Goal: Task Accomplishment & Management: Complete application form

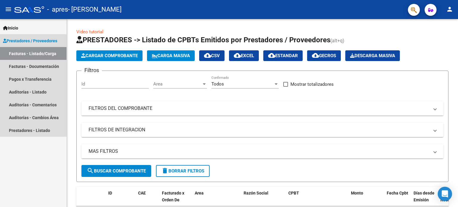
click at [44, 40] on span "Prestadores / Proveedores" at bounding box center [30, 41] width 54 height 7
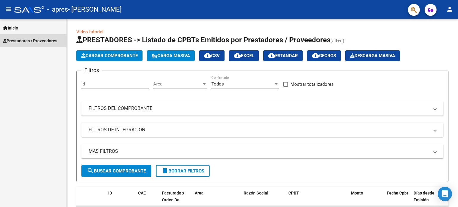
click at [21, 42] on span "Prestadores / Proveedores" at bounding box center [30, 41] width 54 height 7
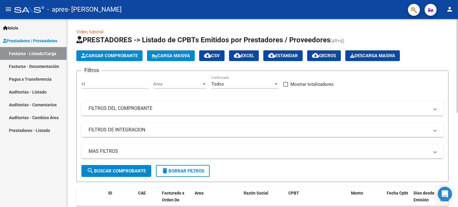
click at [103, 57] on span "Cargar Comprobante" at bounding box center [109, 55] width 57 height 5
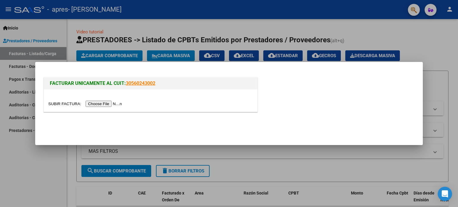
click at [104, 104] on input "file" at bounding box center [85, 104] width 75 height 6
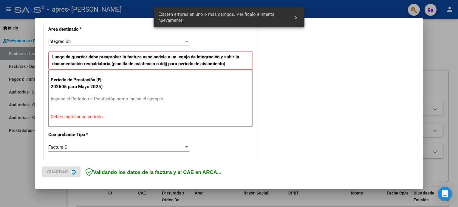
scroll to position [139, 0]
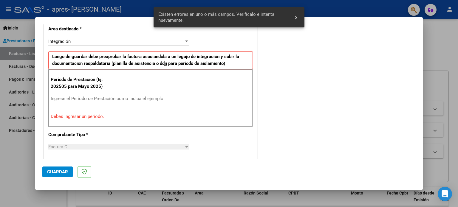
click at [99, 97] on input "Ingrese el Período de Prestación como indica el ejemplo" at bounding box center [120, 98] width 138 height 5
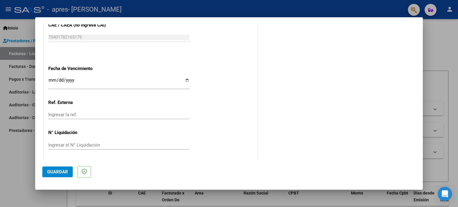
scroll to position [389, 0]
type input "202509"
click at [57, 172] on span "Guardar" at bounding box center [57, 171] width 21 height 5
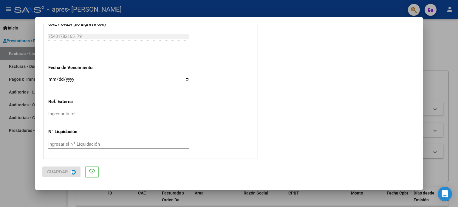
scroll to position [0, 0]
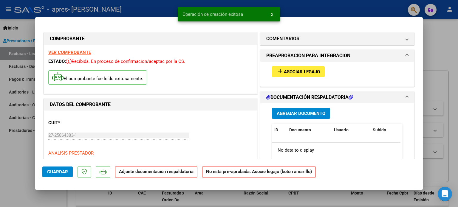
click at [295, 71] on span "Asociar Legajo" at bounding box center [302, 71] width 36 height 5
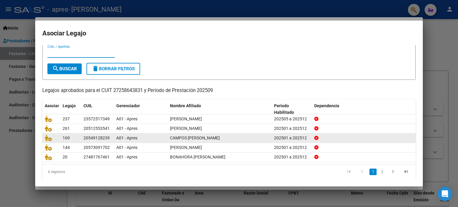
scroll to position [20, 0]
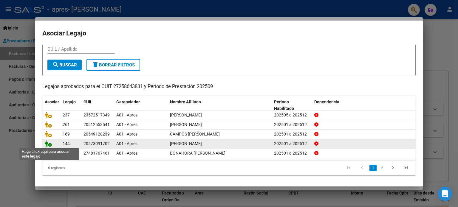
click at [48, 145] on icon at bounding box center [48, 143] width 7 height 7
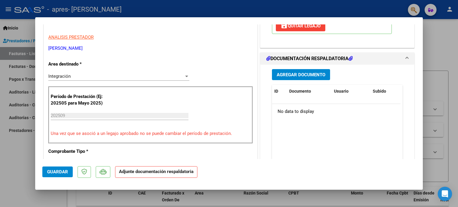
scroll to position [119, 0]
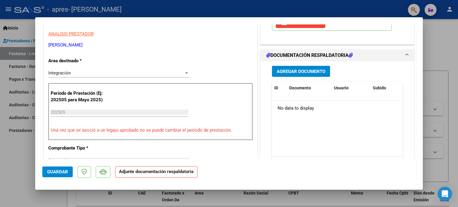
click at [294, 71] on span "Agregar Documento" at bounding box center [301, 71] width 49 height 5
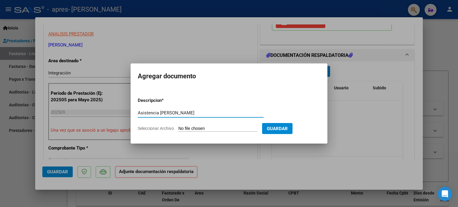
type input "Asistencia [PERSON_NAME]"
click at [166, 127] on span "Seleccionar Archivo" at bounding box center [156, 128] width 36 height 5
click at [178, 127] on input "Seleccionar Archivo" at bounding box center [217, 129] width 79 height 6
type input "C:\fakepath\Asistencia [PERSON_NAME][DATE] .pdf"
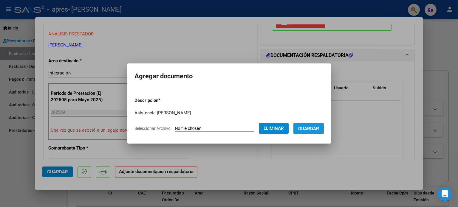
click at [314, 128] on span "Guardar" at bounding box center [308, 128] width 21 height 5
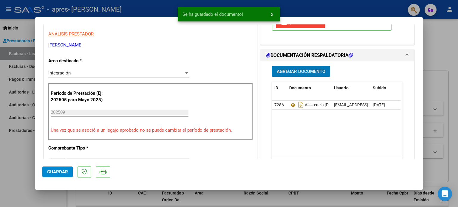
click at [302, 71] on span "Agregar Documento" at bounding box center [301, 71] width 49 height 5
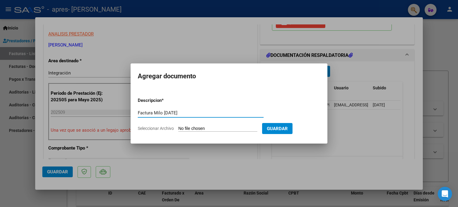
type input "Factura Milo [DATE]"
click at [160, 127] on span "Seleccionar Archivo" at bounding box center [156, 128] width 36 height 5
click at [178, 127] on input "Seleccionar Archivo" at bounding box center [217, 129] width 79 height 6
type input "C:\fakepath\27258643831_011_00002_00001617 Milo M [DATE].pdf"
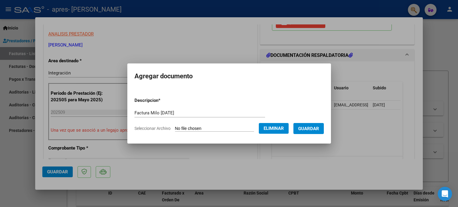
click at [317, 129] on span "Guardar" at bounding box center [308, 128] width 21 height 5
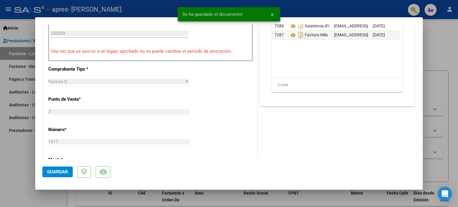
scroll to position [209, 0]
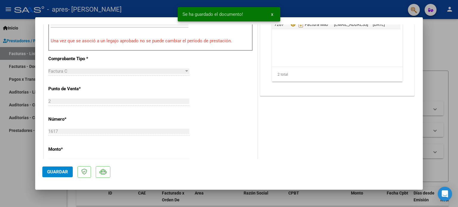
click at [62, 172] on span "Guardar" at bounding box center [57, 171] width 21 height 5
click at [450, 65] on div at bounding box center [229, 103] width 458 height 207
type input "$ 0,00"
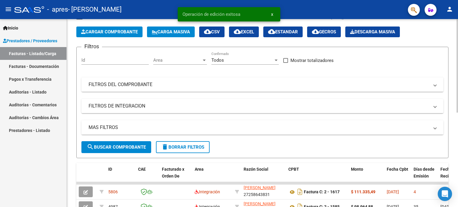
scroll to position [60, 0]
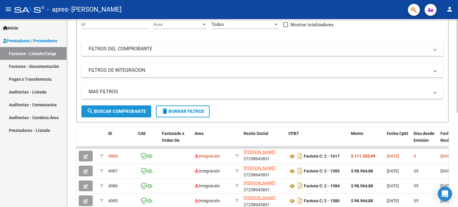
click at [118, 113] on span "search Buscar Comprobante" at bounding box center [116, 111] width 59 height 5
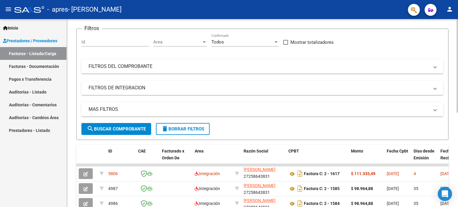
scroll to position [30, 0]
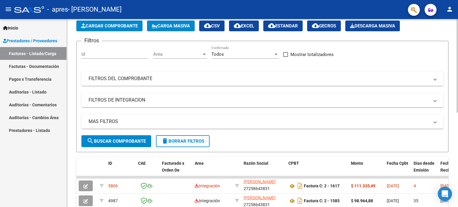
click at [120, 25] on span "Cargar Comprobante" at bounding box center [109, 25] width 57 height 5
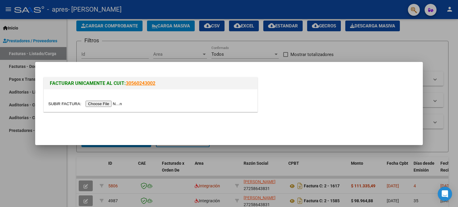
click at [106, 103] on input "file" at bounding box center [85, 104] width 75 height 6
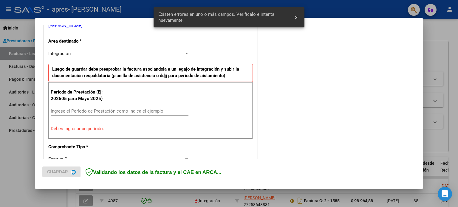
scroll to position [128, 0]
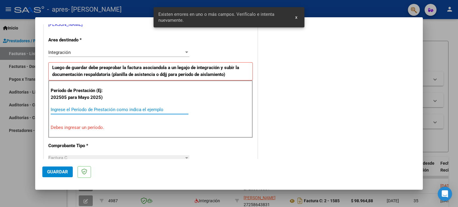
click at [100, 110] on input "Ingrese el Período de Prestación como indica el ejemplo" at bounding box center [120, 109] width 138 height 5
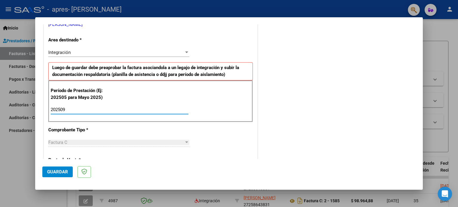
type input "202509"
click at [55, 170] on span "Guardar" at bounding box center [57, 171] width 21 height 5
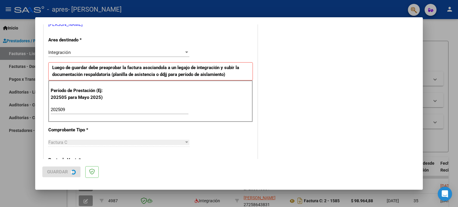
scroll to position [0, 0]
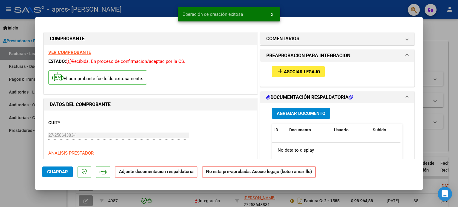
click at [292, 72] on span "Asociar Legajo" at bounding box center [302, 71] width 36 height 5
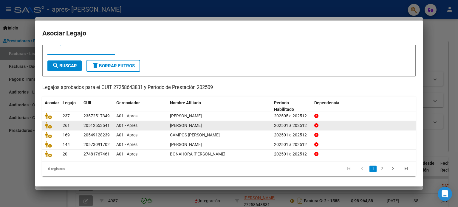
scroll to position [20, 0]
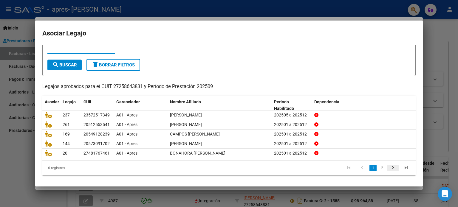
click at [389, 168] on icon "go to next page" at bounding box center [393, 168] width 8 height 7
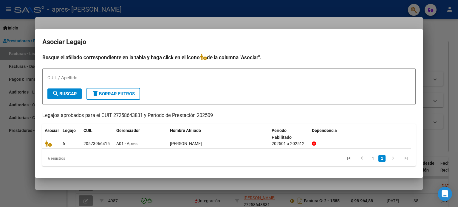
scroll to position [0, 0]
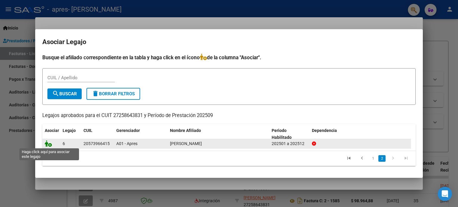
click at [50, 145] on icon at bounding box center [48, 143] width 7 height 7
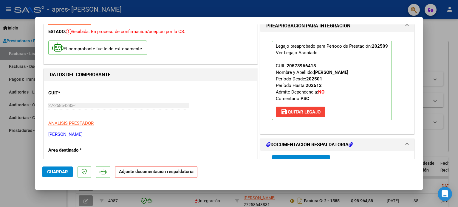
scroll to position [89, 0]
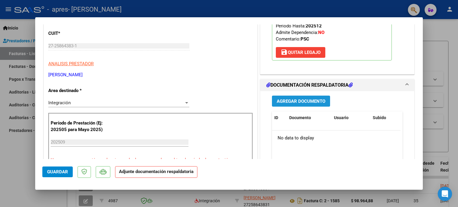
click at [298, 101] on span "Agregar Documento" at bounding box center [301, 101] width 49 height 5
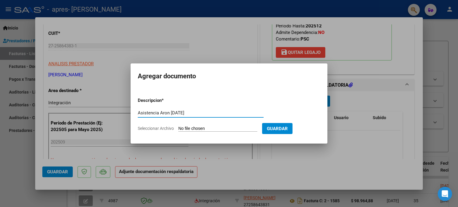
type input "Asistencia Aron [DATE]"
click at [148, 128] on span "Seleccionar Archivo" at bounding box center [156, 128] width 36 height 5
click at [178, 128] on input "Seleccionar Archivo" at bounding box center [217, 129] width 79 height 6
type input "C:\fakepath\Asistencia [PERSON_NAME][DATE] .pdf"
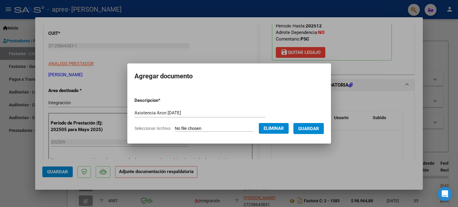
click at [317, 128] on span "Guardar" at bounding box center [308, 128] width 21 height 5
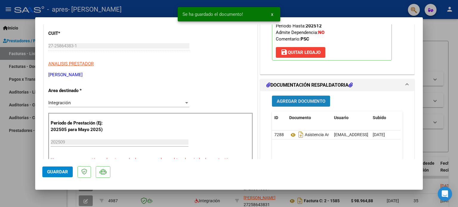
click at [308, 100] on span "Agregar Documento" at bounding box center [301, 101] width 49 height 5
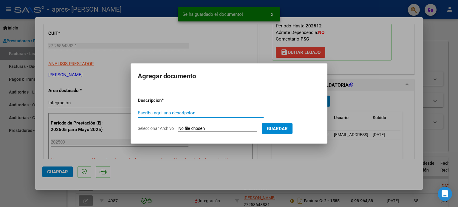
click at [233, 113] on input "Escriba aquí una descripcion" at bounding box center [201, 112] width 126 height 5
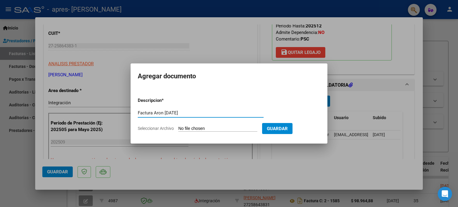
type input "Factura Aron [DATE]"
click at [163, 129] on span "Seleccionar Archivo" at bounding box center [156, 128] width 36 height 5
click at [178, 129] on input "Seleccionar Archivo" at bounding box center [217, 129] width 79 height 6
type input "C:\fakepath\27258643831_011_00002_00001625 Aron [DATE].pdf"
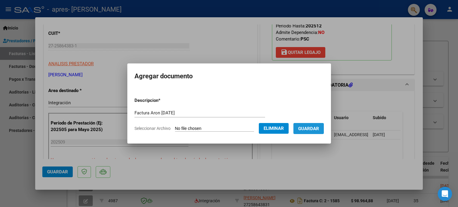
click at [318, 130] on span "Guardar" at bounding box center [308, 128] width 21 height 5
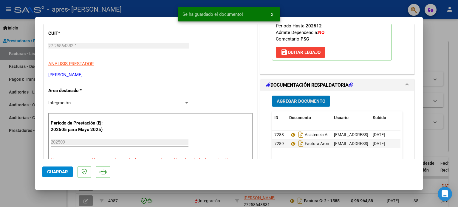
click at [56, 174] on span "Guardar" at bounding box center [57, 171] width 21 height 5
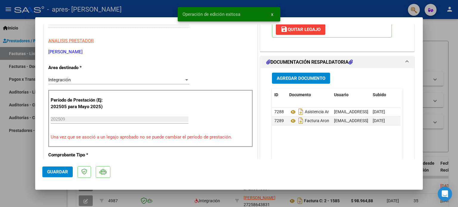
scroll to position [149, 0]
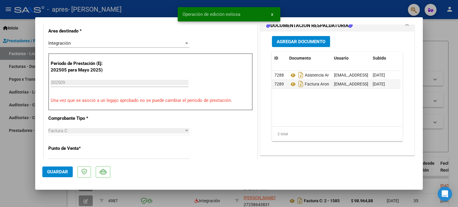
click at [449, 99] on div at bounding box center [229, 103] width 458 height 207
type input "$ 0,00"
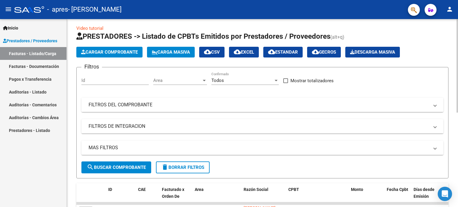
scroll to position [0, 0]
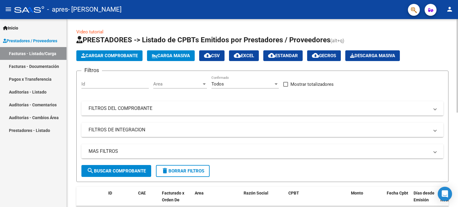
click at [127, 55] on span "Cargar Comprobante" at bounding box center [109, 55] width 57 height 5
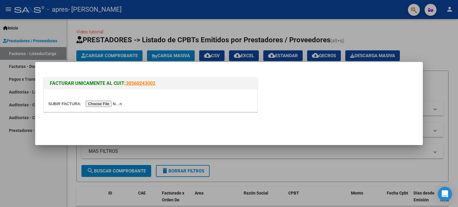
click at [114, 106] on input "file" at bounding box center [85, 104] width 75 height 6
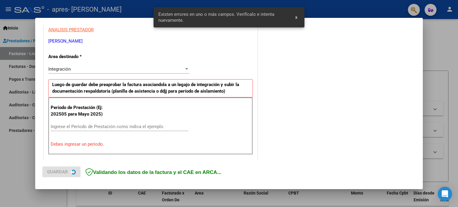
scroll to position [128, 0]
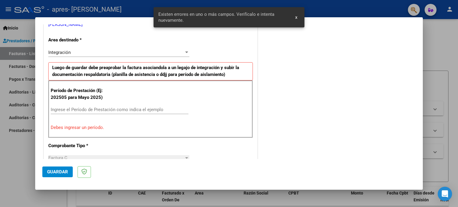
click at [114, 110] on input "Ingrese el Período de Prestación como indica el ejemplo" at bounding box center [120, 109] width 138 height 5
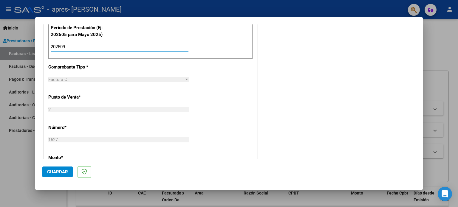
scroll to position [218, 0]
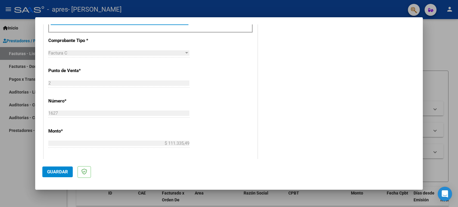
type input "202509"
click at [61, 172] on span "Guardar" at bounding box center [57, 171] width 21 height 5
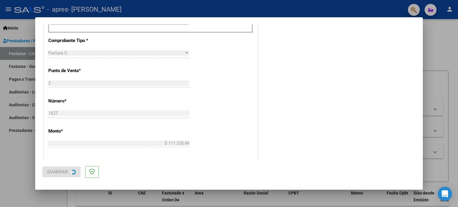
scroll to position [0, 0]
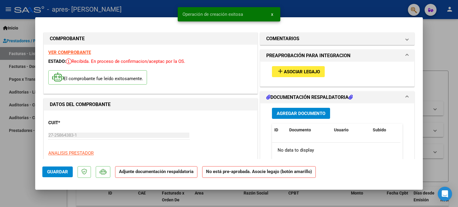
click at [303, 70] on span "Asociar Legajo" at bounding box center [302, 71] width 36 height 5
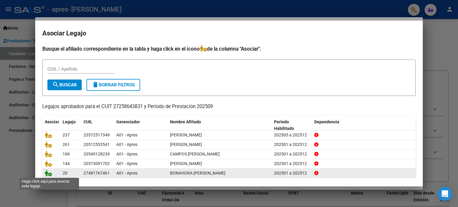
click at [48, 174] on icon at bounding box center [48, 173] width 7 height 7
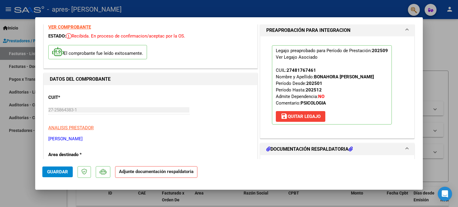
scroll to position [60, 0]
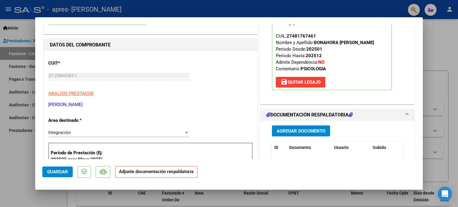
click at [297, 131] on span "Agregar Documento" at bounding box center [301, 130] width 49 height 5
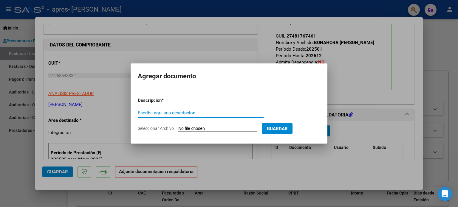
click at [170, 112] on input "Escriba aquí una descripcion" at bounding box center [201, 112] width 126 height 5
type input "Asistencia Camila [DATE]"
click at [147, 130] on span "Seleccionar Archivo" at bounding box center [156, 128] width 36 height 5
click at [178, 130] on input "Seleccionar Archivo" at bounding box center [217, 129] width 79 height 6
type input "C:\fakepath\Asistencia Camila [DATE] .pdf"
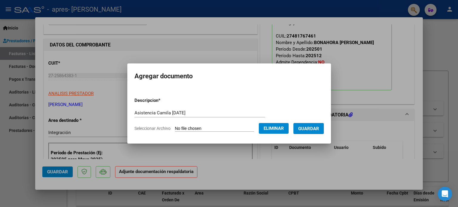
click at [313, 128] on span "Guardar" at bounding box center [308, 128] width 21 height 5
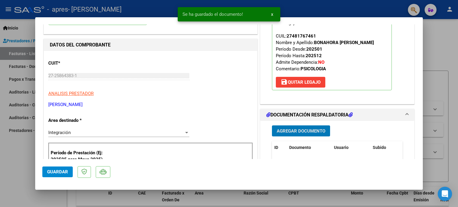
click at [299, 131] on span "Agregar Documento" at bounding box center [301, 130] width 49 height 5
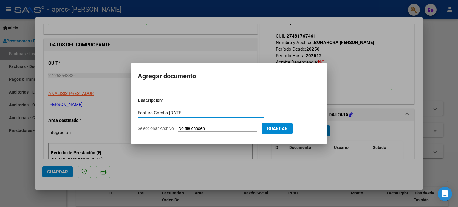
type input "Factura Camila [DATE]"
click at [146, 127] on span "Seleccionar Archivo" at bounding box center [156, 128] width 36 height 5
click at [178, 127] on input "Seleccionar Archivo" at bounding box center [217, 129] width 79 height 6
type input "C:\fakepath\27258643831_011_00002_00001627 Camila [DATE].pdf"
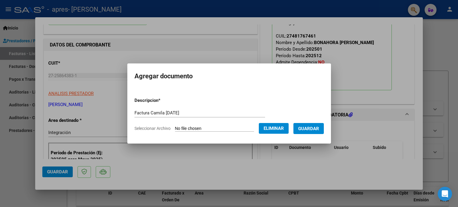
click at [317, 129] on span "Guardar" at bounding box center [308, 128] width 21 height 5
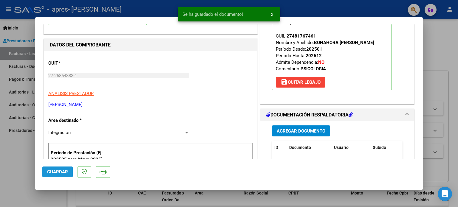
click at [58, 172] on span "Guardar" at bounding box center [57, 171] width 21 height 5
click at [450, 89] on div at bounding box center [229, 103] width 458 height 207
type input "$ 0,00"
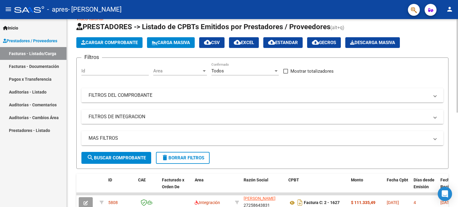
scroll to position [0, 0]
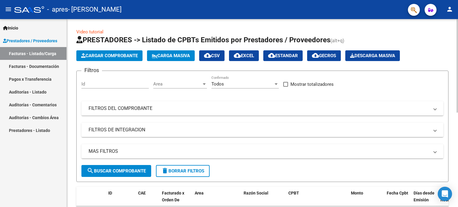
click at [122, 54] on span "Cargar Comprobante" at bounding box center [109, 55] width 57 height 5
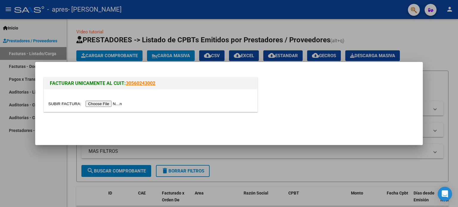
click at [103, 104] on input "file" at bounding box center [85, 104] width 75 height 6
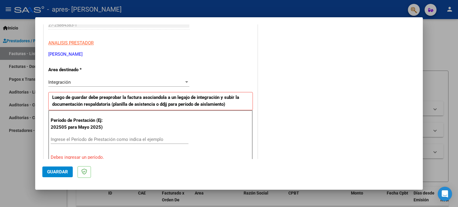
scroll to position [158, 0]
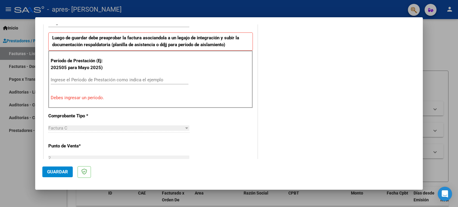
click at [99, 77] on input "Ingrese el Período de Prestación como indica el ejemplo" at bounding box center [120, 79] width 138 height 5
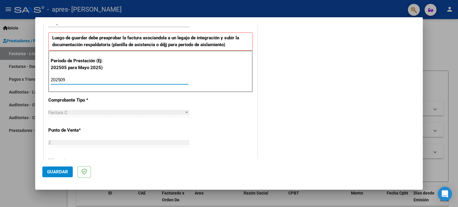
type input "202509"
click at [54, 172] on span "Guardar" at bounding box center [57, 171] width 21 height 5
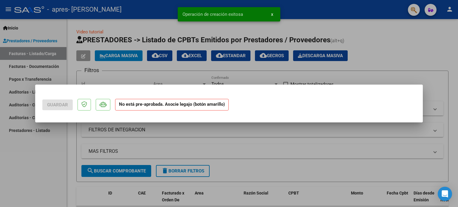
scroll to position [0, 0]
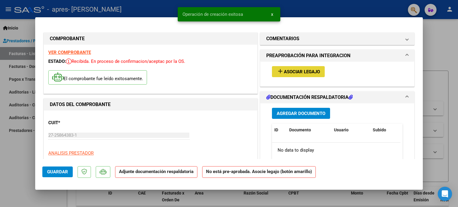
click at [304, 71] on span "Asociar Legajo" at bounding box center [302, 71] width 36 height 5
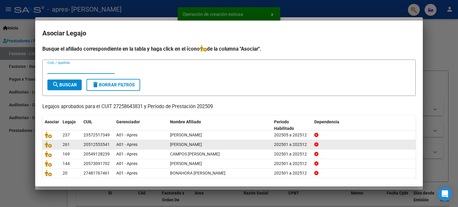
scroll to position [20, 0]
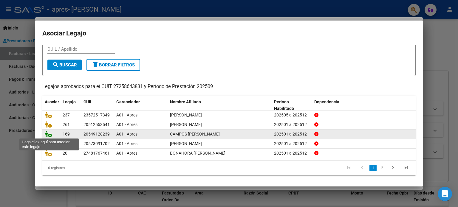
click at [47, 135] on icon at bounding box center [48, 134] width 7 height 7
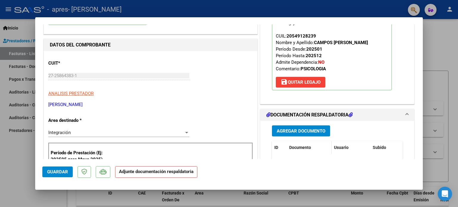
scroll to position [89, 0]
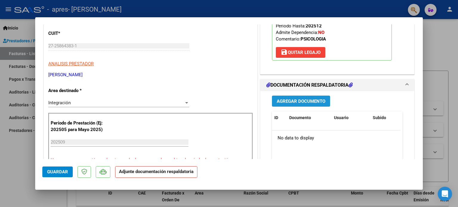
click at [295, 99] on span "Agregar Documento" at bounding box center [301, 101] width 49 height 5
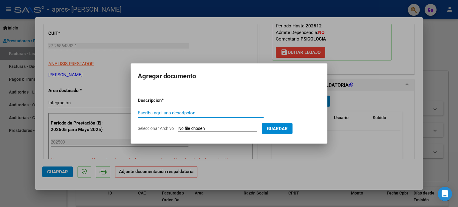
click at [181, 111] on input "Escriba aquí una descripcion" at bounding box center [201, 112] width 126 height 5
type input "Asistencia Dante [DATE]"
click at [153, 128] on span "Seleccionar Archivo" at bounding box center [156, 128] width 36 height 5
click at [178, 128] on input "Seleccionar Archivo" at bounding box center [217, 129] width 79 height 6
type input "C:\fakepath\Asistencia Dante C [DATE] .pdf"
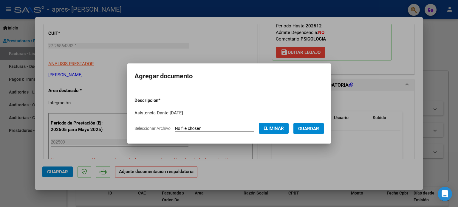
click at [315, 128] on span "Guardar" at bounding box center [308, 128] width 21 height 5
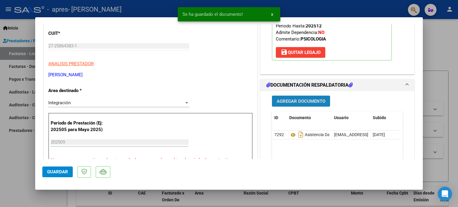
click at [304, 100] on span "Agregar Documento" at bounding box center [301, 101] width 49 height 5
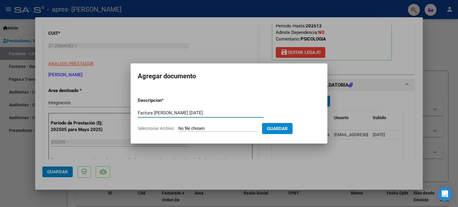
type input "Factura [PERSON_NAME] [DATE]"
click at [153, 128] on span "Seleccionar Archivo" at bounding box center [156, 128] width 36 height 5
click at [178, 128] on input "Seleccionar Archivo" at bounding box center [217, 129] width 79 height 6
type input "C:\fakepath\27258643831_011_00002_00001633 Dante C [DATE].pdf"
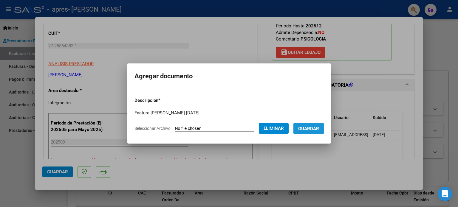
click at [316, 130] on span "Guardar" at bounding box center [308, 128] width 21 height 5
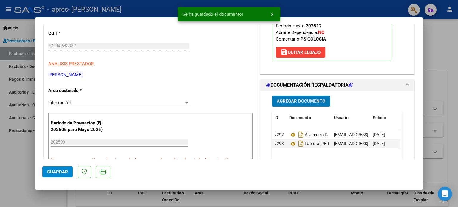
click at [56, 173] on span "Guardar" at bounding box center [57, 171] width 21 height 5
click at [454, 124] on div at bounding box center [229, 103] width 458 height 207
type input "$ 0,00"
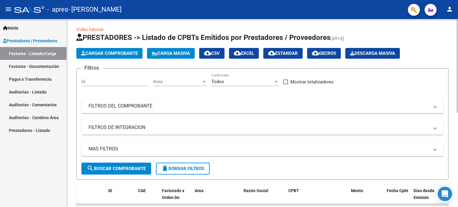
scroll to position [0, 0]
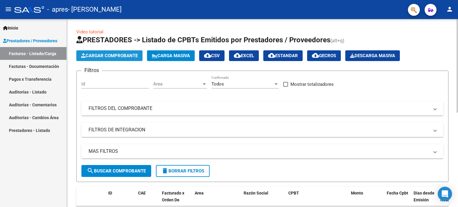
click at [93, 57] on span "Cargar Comprobante" at bounding box center [109, 55] width 57 height 5
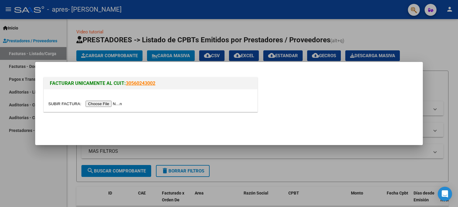
click at [94, 102] on input "file" at bounding box center [85, 104] width 75 height 6
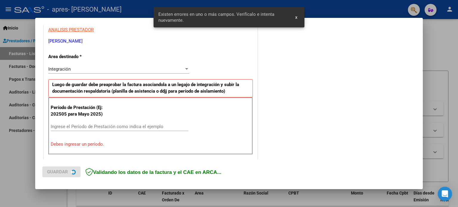
scroll to position [128, 0]
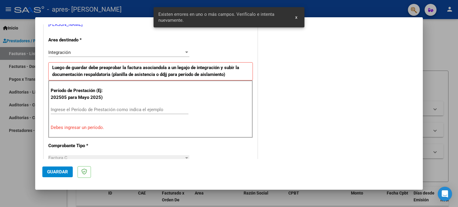
click at [131, 107] on input "Ingrese el Período de Prestación como indica el ejemplo" at bounding box center [120, 109] width 138 height 5
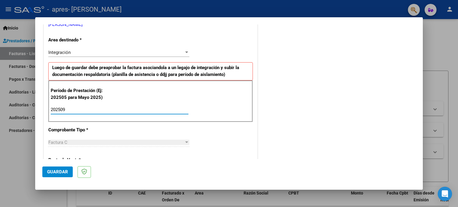
type input "202509"
click at [58, 173] on span "Guardar" at bounding box center [57, 171] width 21 height 5
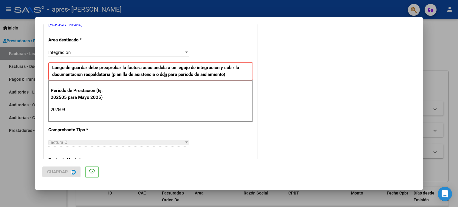
scroll to position [0, 0]
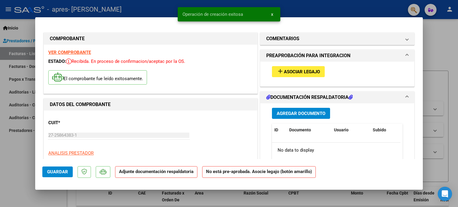
click at [289, 72] on span "Asociar Legajo" at bounding box center [302, 71] width 36 height 5
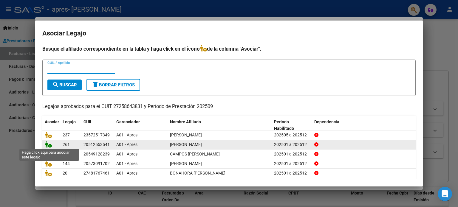
click at [48, 145] on icon at bounding box center [48, 144] width 7 height 7
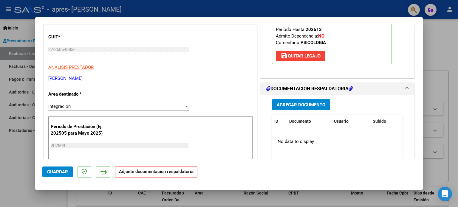
scroll to position [89, 0]
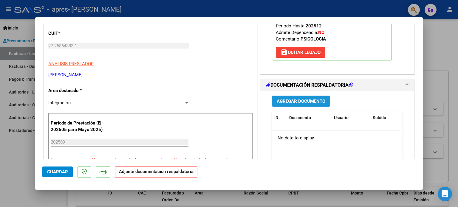
click at [294, 101] on span "Agregar Documento" at bounding box center [301, 101] width 49 height 5
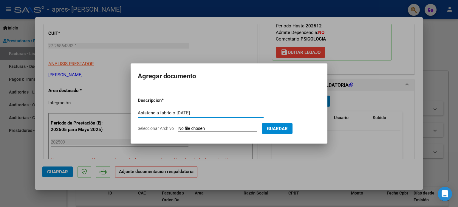
click at [161, 114] on input "Asistencia fabricio [DATE]" at bounding box center [201, 112] width 126 height 5
type input "Asistencia Fabricio [DATE]"
click at [153, 130] on span "Seleccionar Archivo" at bounding box center [156, 128] width 36 height 5
click at [178, 130] on input "Seleccionar Archivo" at bounding box center [217, 129] width 79 height 6
type input "C:\fakepath\Asistencia Fabricio [DATE] .pdf"
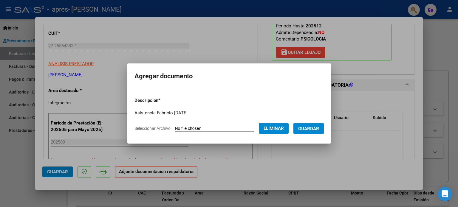
click at [310, 128] on span "Guardar" at bounding box center [308, 128] width 21 height 5
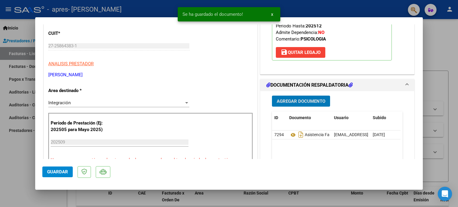
click at [305, 101] on span "Agregar Documento" at bounding box center [301, 101] width 49 height 5
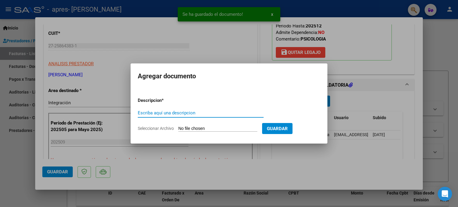
click at [203, 112] on input "Escriba aquí una descripcion" at bounding box center [201, 112] width 126 height 5
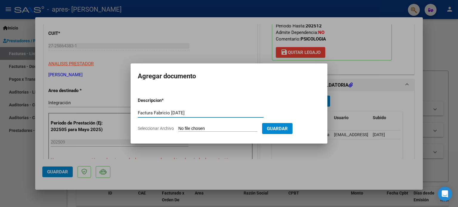
type input "Factura Fabricio [DATE]"
click at [150, 128] on span "Seleccionar Archivo" at bounding box center [156, 128] width 36 height 5
click at [178, 128] on input "Seleccionar Archivo" at bounding box center [217, 129] width 79 height 6
type input "C:\fakepath\27258643831_011_00002_00001634 Fabricio [DATE].pdf"
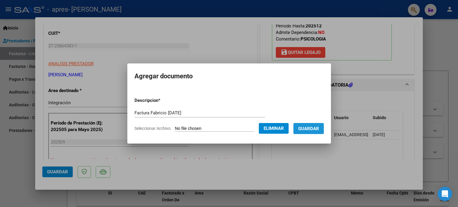
click at [313, 129] on span "Guardar" at bounding box center [308, 128] width 21 height 5
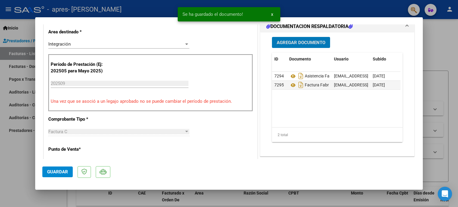
scroll to position [149, 0]
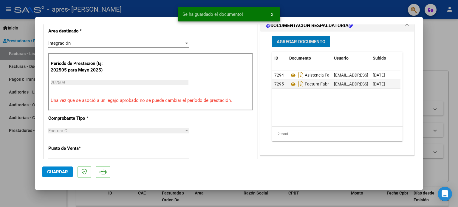
click at [55, 171] on span "Guardar" at bounding box center [57, 171] width 21 height 5
click at [458, 159] on div at bounding box center [229, 103] width 458 height 207
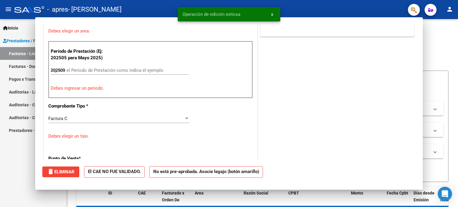
type input "$ 0,00"
